Goal: Information Seeking & Learning: Learn about a topic

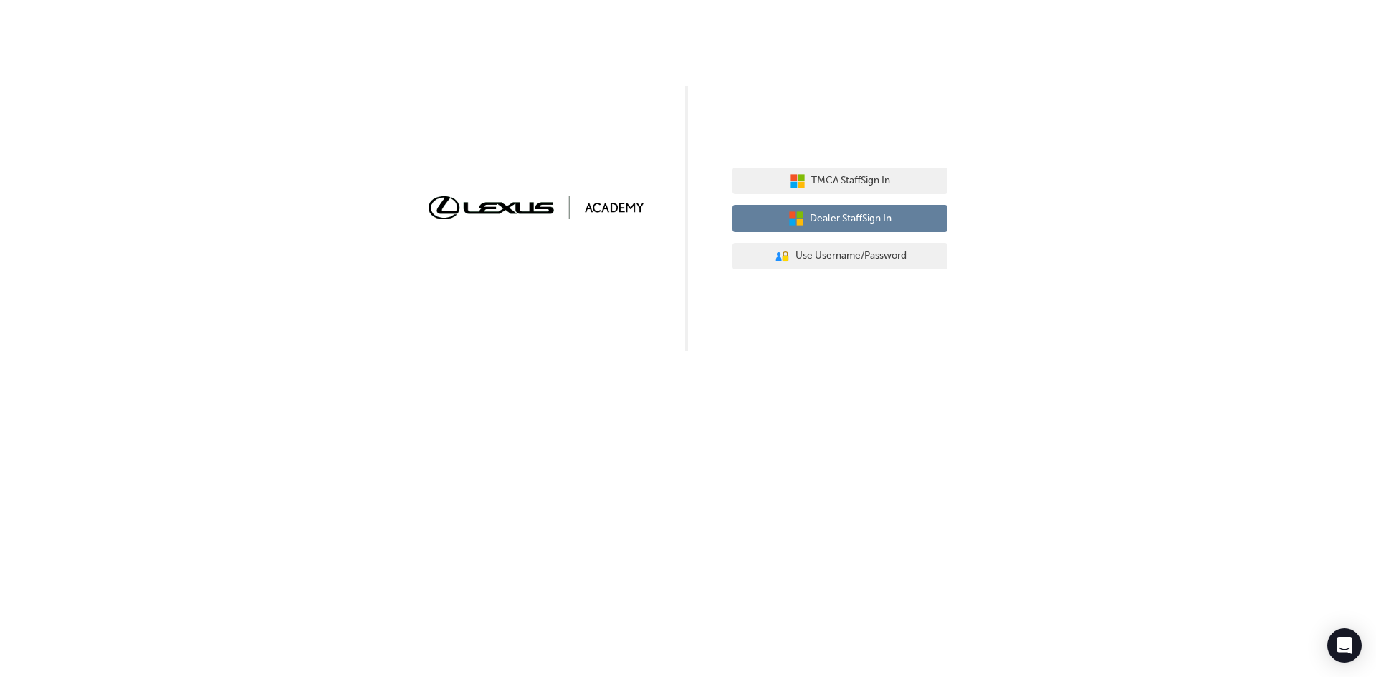
click at [851, 222] on span "Dealer Staff Sign In" at bounding box center [851, 219] width 82 height 16
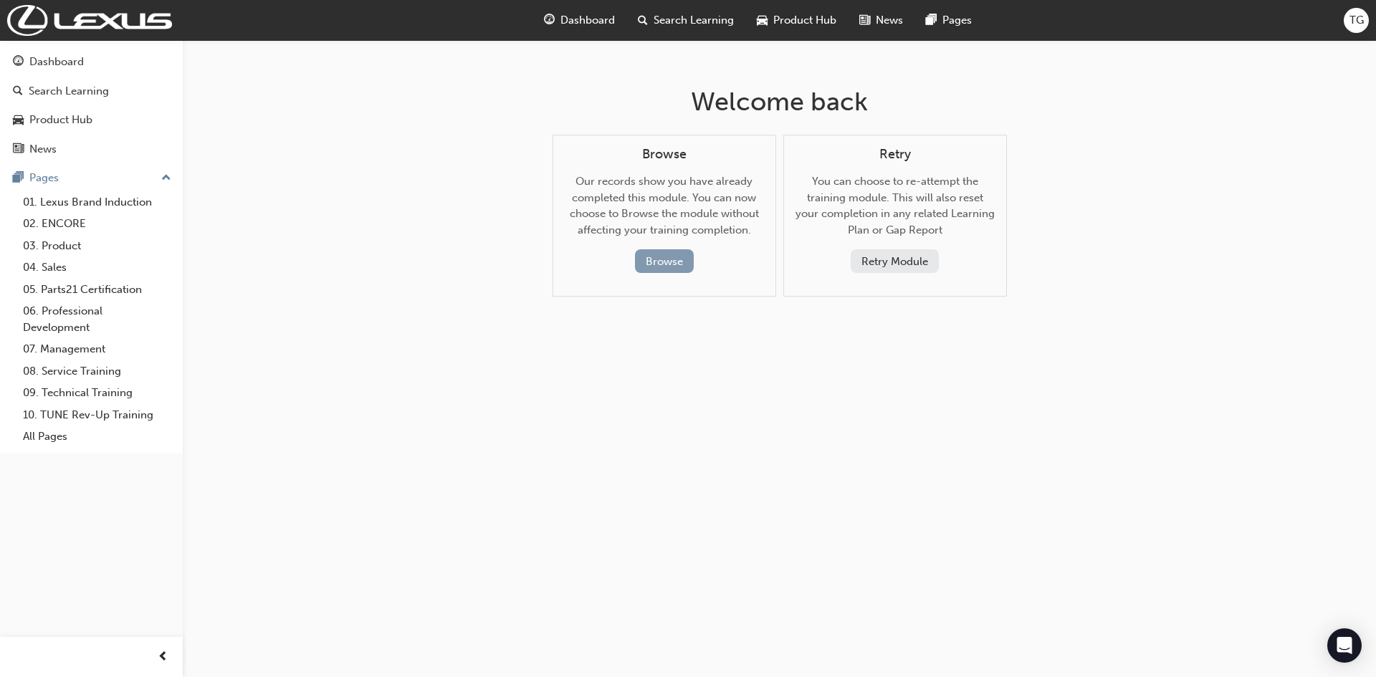
click at [679, 262] on button "Browse" at bounding box center [664, 261] width 59 height 24
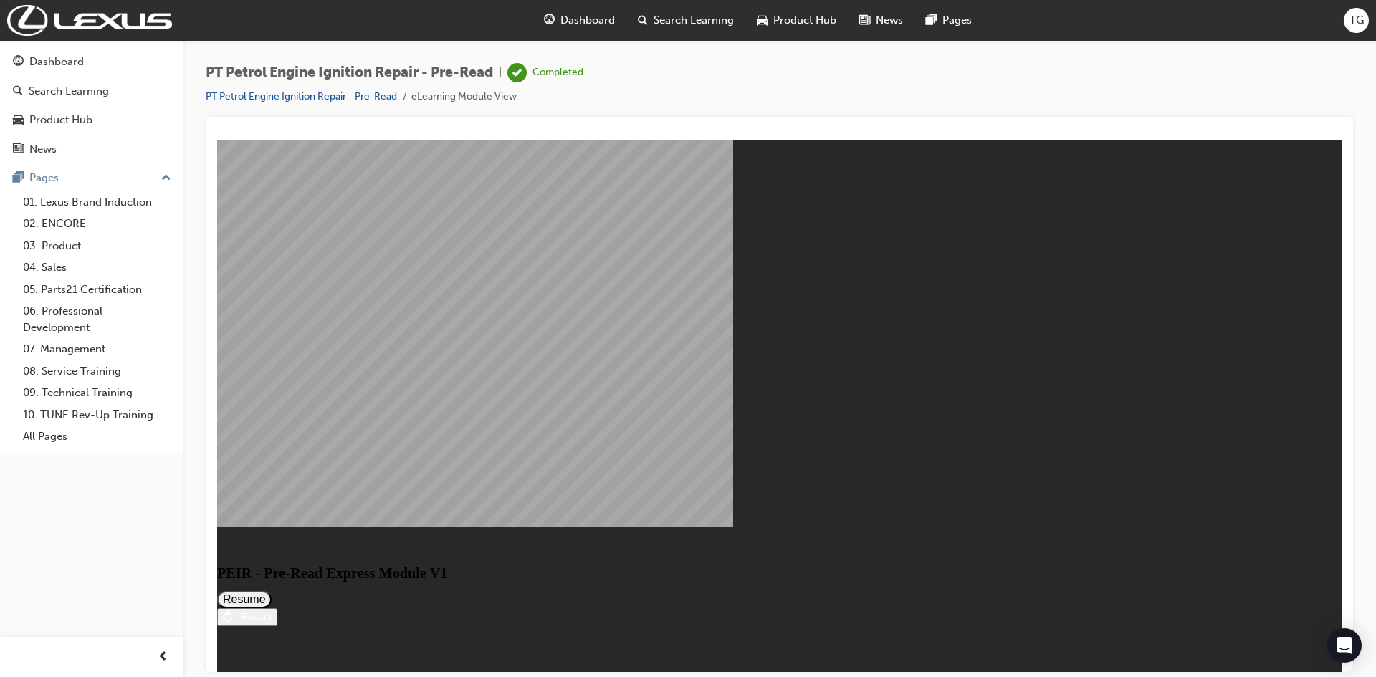
click at [272, 591] on button "Resume" at bounding box center [244, 599] width 54 height 17
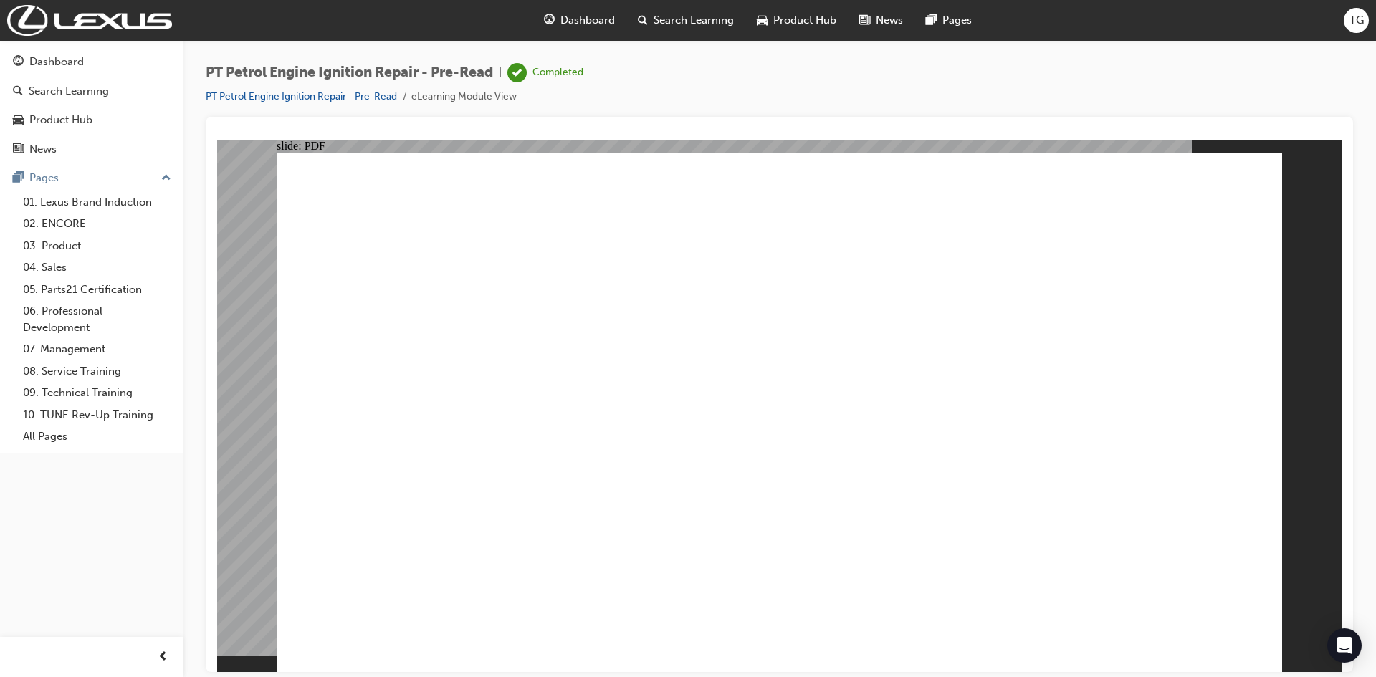
click at [1345, 20] on div "TG" at bounding box center [1356, 20] width 25 height 25
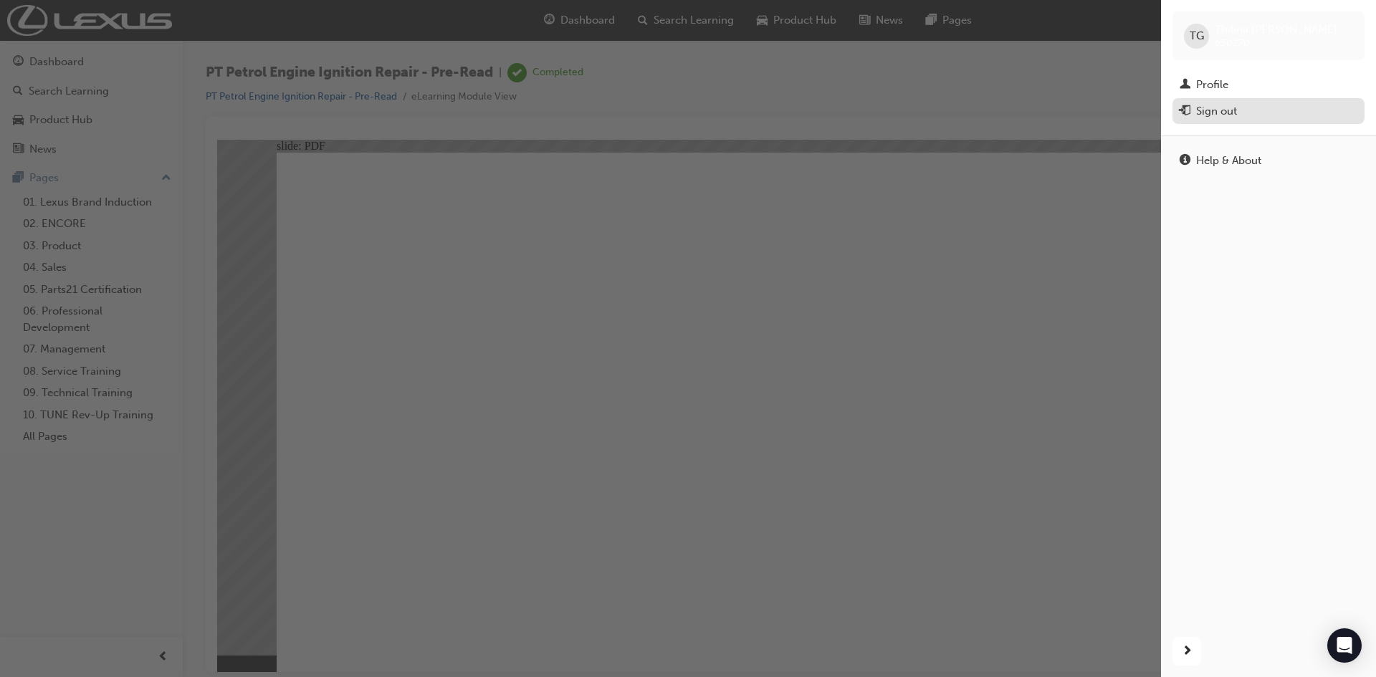
click at [1205, 103] on div "Sign out" at bounding box center [1216, 111] width 41 height 16
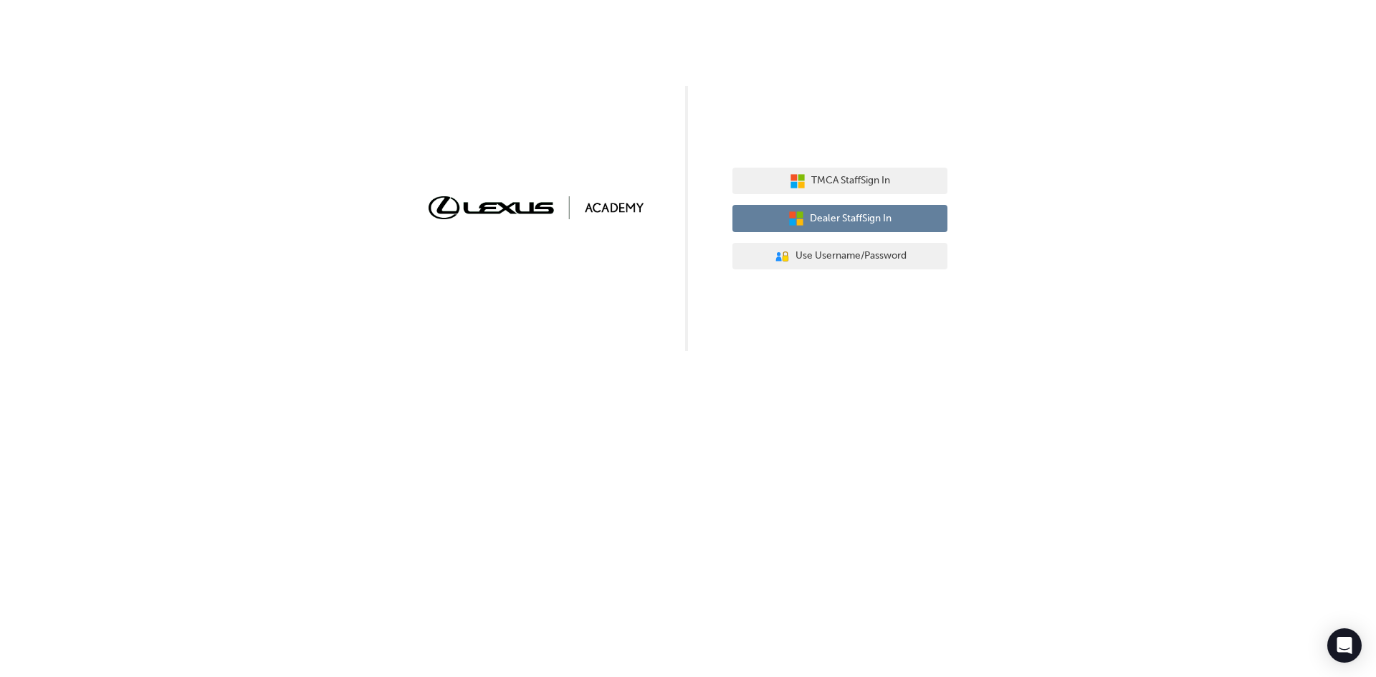
click at [894, 221] on button "Dealer Staff Sign In" at bounding box center [840, 218] width 215 height 27
